Goal: Information Seeking & Learning: Learn about a topic

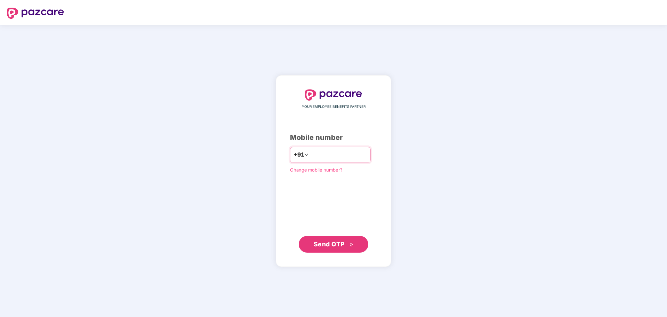
click at [310, 156] on input "number" at bounding box center [338, 154] width 57 height 11
type input "**********"
click at [334, 249] on button "Send OTP" at bounding box center [334, 244] width 70 height 17
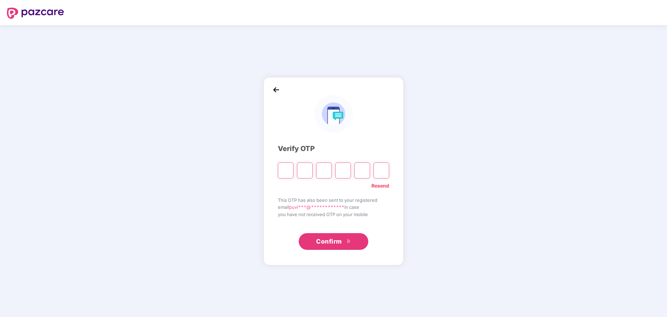
type input "*"
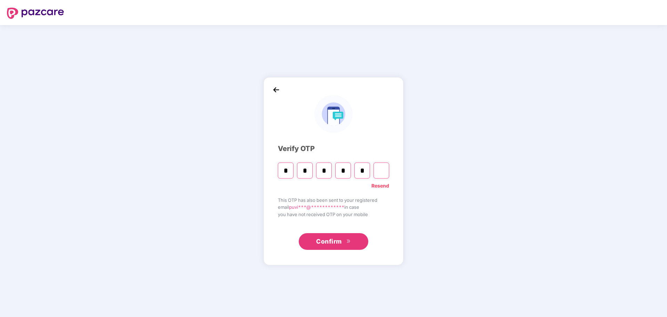
type input "*"
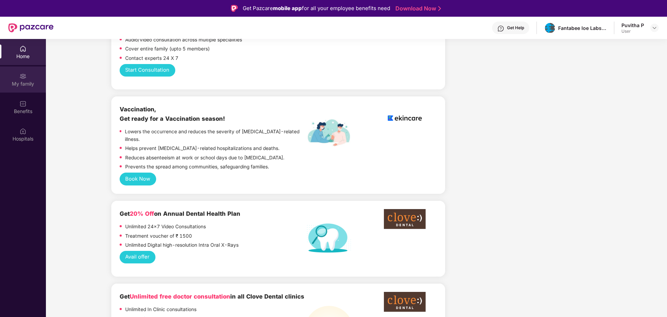
scroll to position [591, 0]
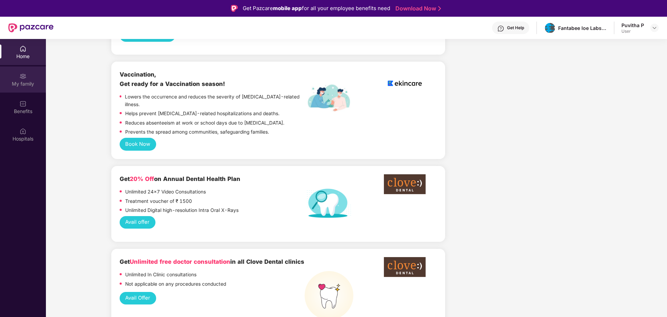
click at [26, 85] on div "My family" at bounding box center [23, 83] width 46 height 7
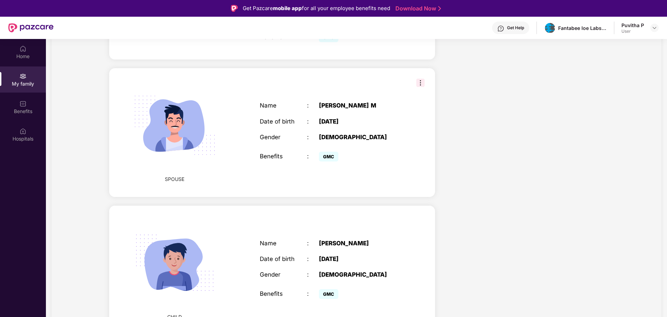
scroll to position [281, 0]
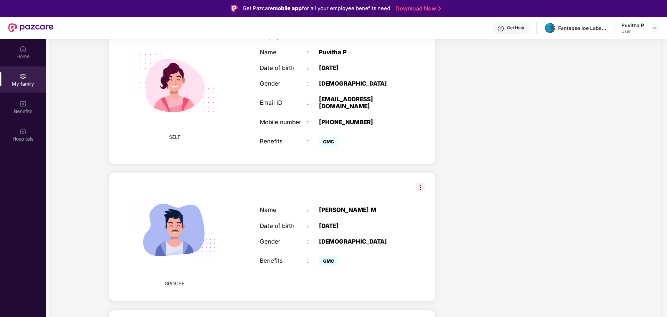
click at [421, 183] on img at bounding box center [420, 187] width 8 height 8
click at [380, 181] on div "SPOUSE Name : [PERSON_NAME] M Date of birth : [DEMOGRAPHIC_DATA] Gender : [DEMO…" at bounding box center [272, 237] width 326 height 129
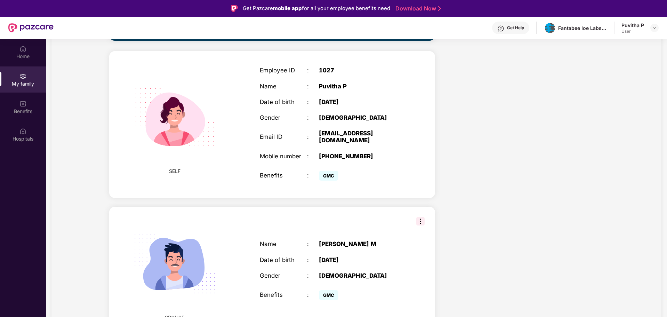
scroll to position [142, 0]
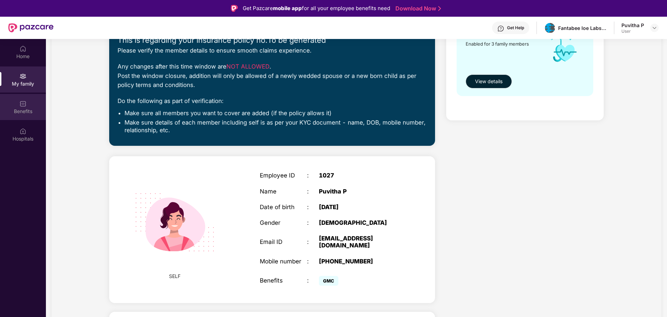
click at [21, 106] on img at bounding box center [22, 103] width 7 height 7
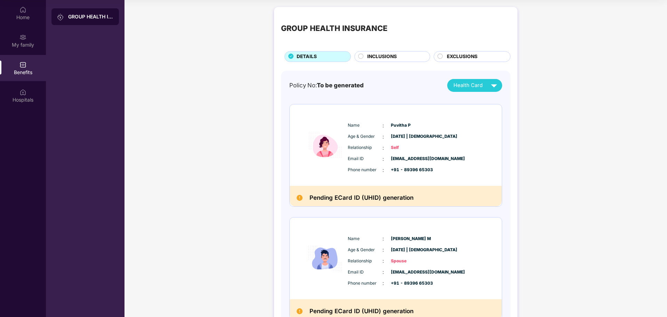
scroll to position [4, 0]
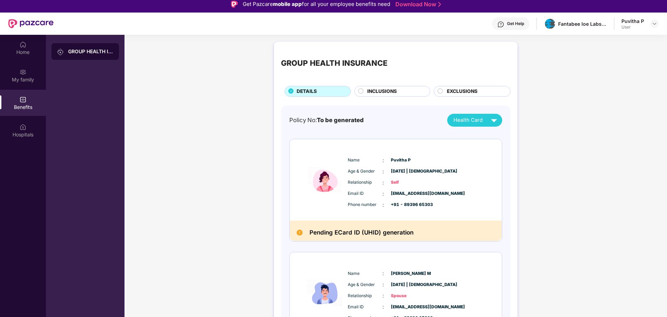
click at [392, 92] on span "INCLUSIONS" at bounding box center [382, 92] width 30 height 8
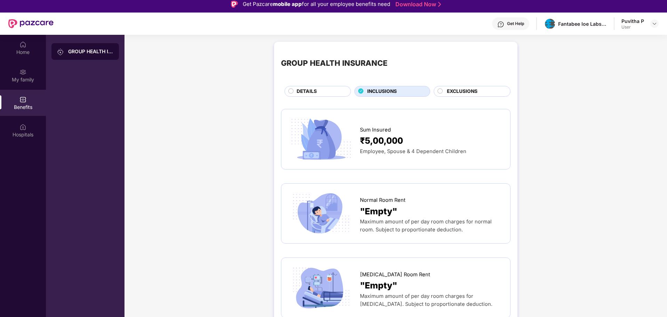
click at [405, 142] on div "₹5,00,000" at bounding box center [431, 141] width 143 height 14
click at [385, 152] on span "Employee, Spouse & 4 Dependent Children" at bounding box center [413, 151] width 106 height 6
click at [464, 92] on span "EXCLUSIONS" at bounding box center [462, 92] width 31 height 8
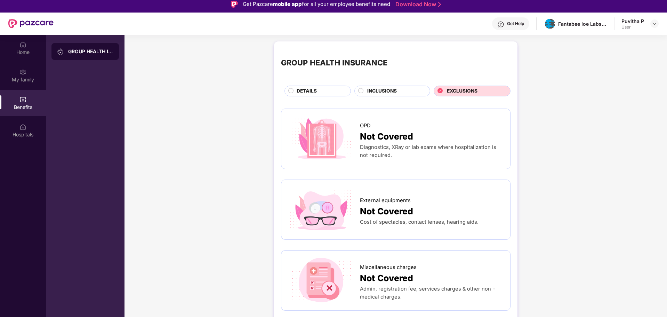
scroll to position [0, 0]
click at [377, 89] on span "INCLUSIONS" at bounding box center [382, 92] width 30 height 8
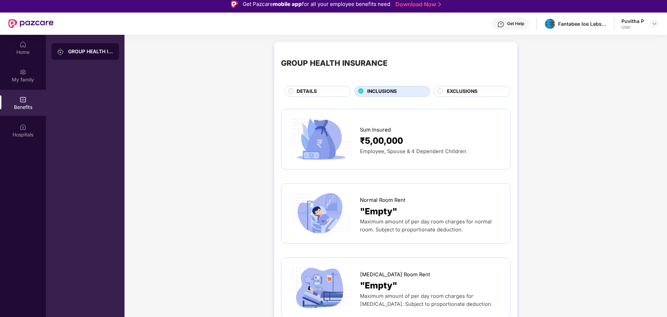
click at [328, 91] on div "DETAILS" at bounding box center [320, 92] width 54 height 9
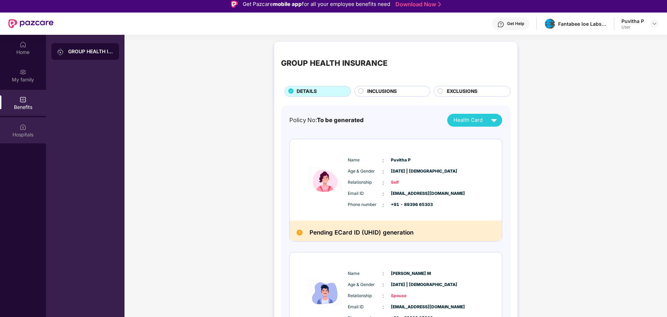
click at [21, 131] on div "Hospitals" at bounding box center [23, 134] width 46 height 7
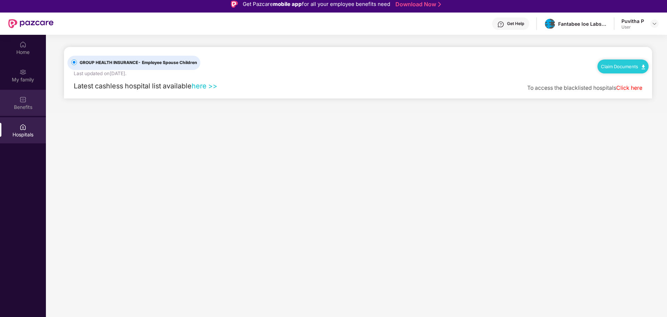
click at [18, 104] on div "Benefits" at bounding box center [23, 107] width 46 height 7
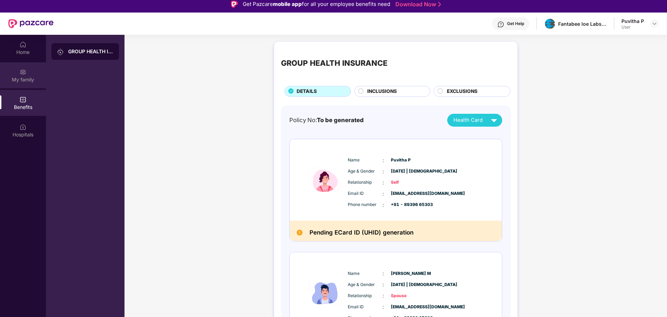
click at [22, 77] on div "My family" at bounding box center [23, 79] width 46 height 7
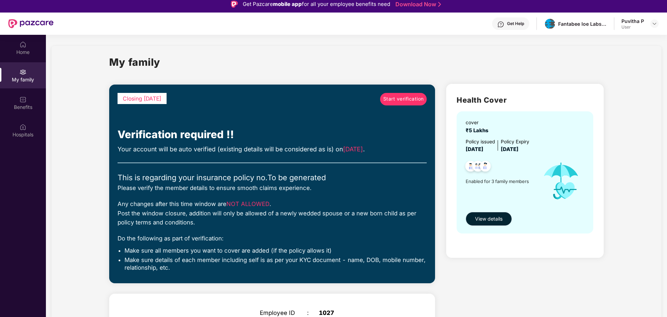
click at [497, 220] on span "View details" at bounding box center [488, 219] width 27 height 8
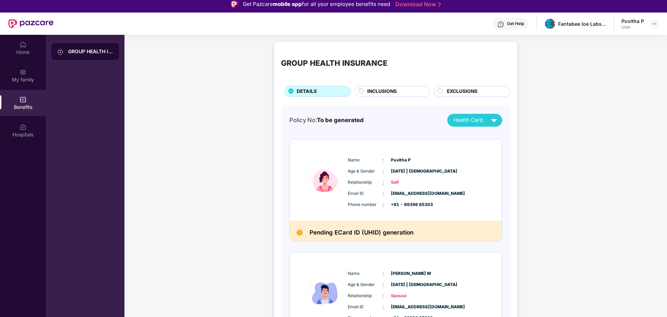
click at [389, 90] on span "INCLUSIONS" at bounding box center [382, 92] width 30 height 8
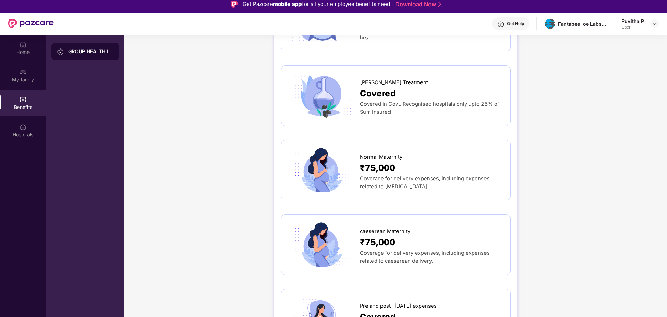
scroll to position [661, 0]
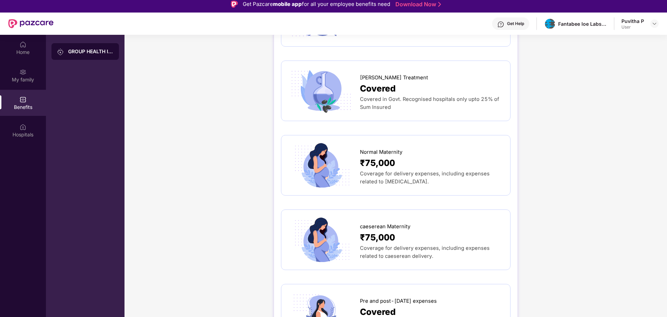
click at [422, 228] on div "caeserean Maternity" at bounding box center [431, 224] width 143 height 11
click at [405, 229] on span "caeserean Maternity" at bounding box center [385, 227] width 50 height 8
click at [402, 251] on span "Coverage for delivery expenses, including expenses related to caeserean deliver…" at bounding box center [425, 252] width 130 height 14
click at [420, 228] on div "caeserean Maternity" at bounding box center [431, 224] width 143 height 11
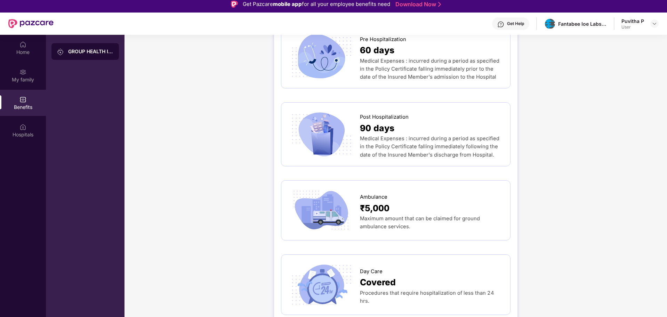
scroll to position [313, 0]
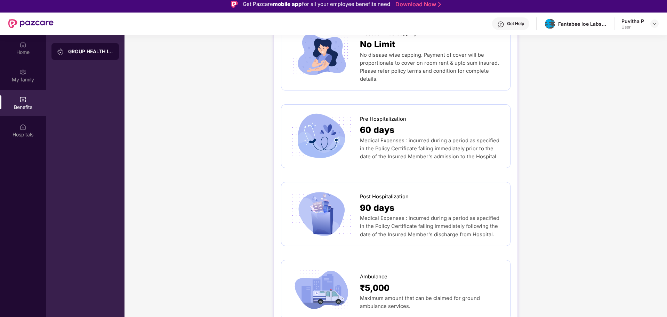
drag, startPoint x: 224, startPoint y: 124, endPoint x: 183, endPoint y: 16, distance: 115.1
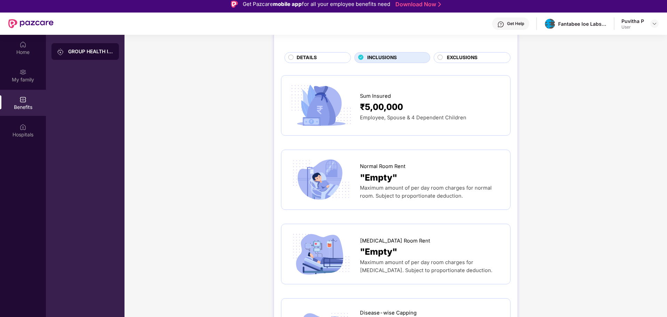
scroll to position [0, 0]
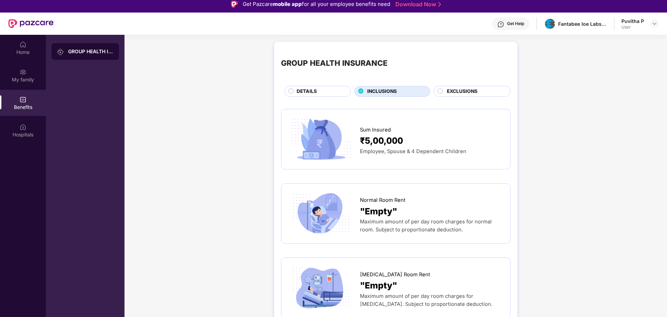
click at [323, 93] on div "DETAILS" at bounding box center [320, 92] width 54 height 9
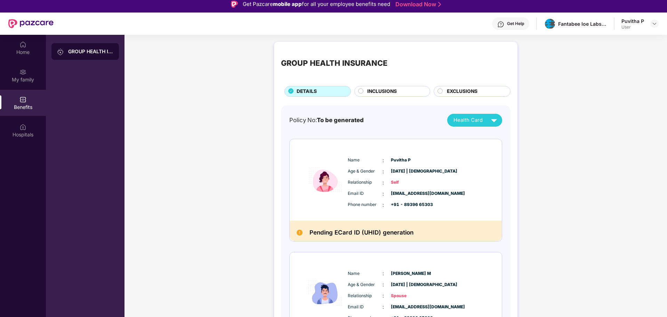
click at [364, 94] on div "INCLUSIONS" at bounding box center [395, 92] width 63 height 9
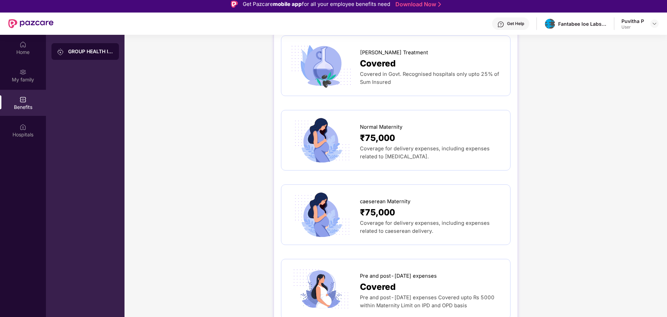
scroll to position [696, 0]
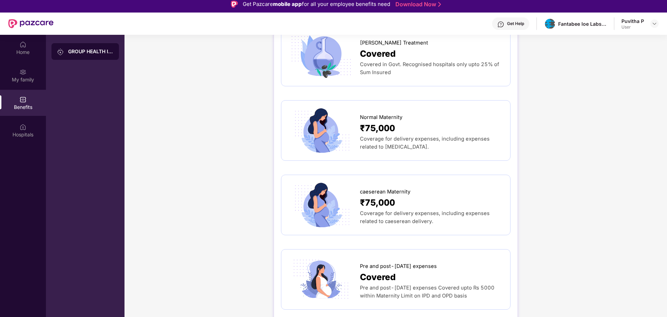
click at [341, 218] on img at bounding box center [321, 205] width 66 height 46
